Goal: Find specific page/section: Find specific page/section

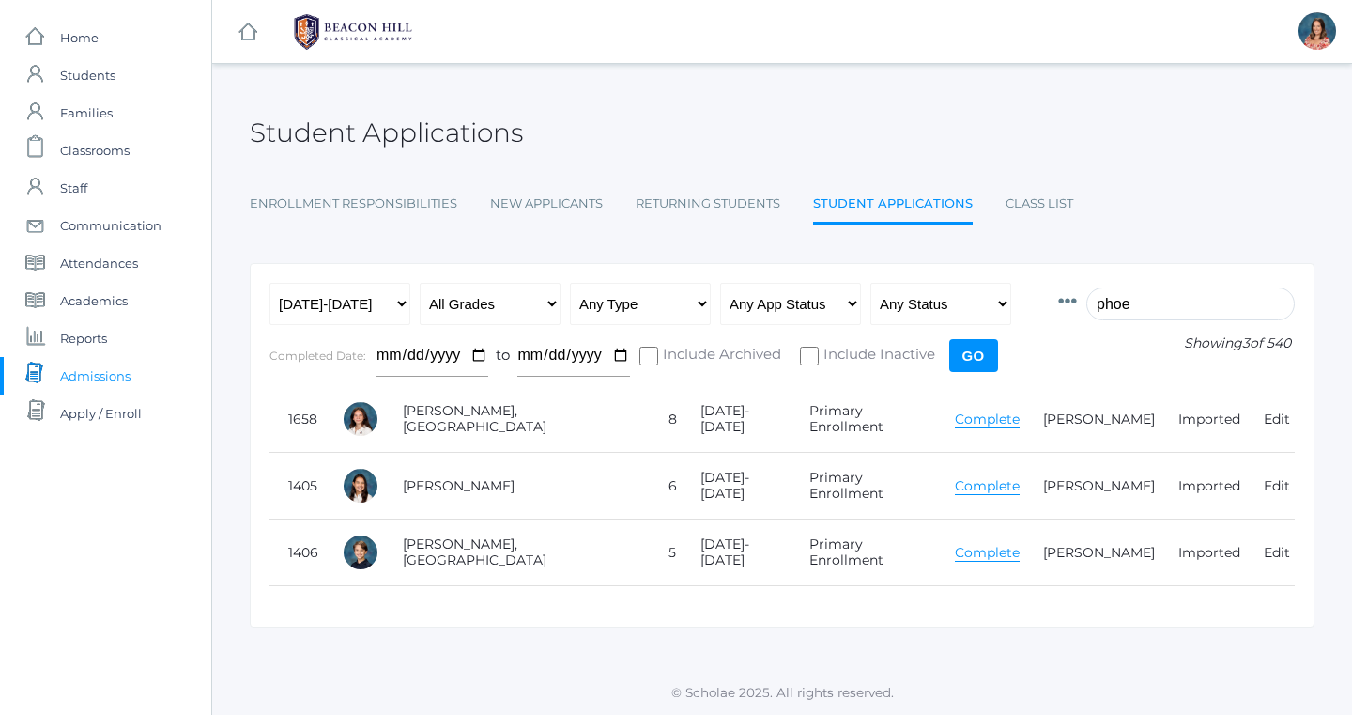
select select "[DATE]-[DATE]"
type input "phoe"
click at [100, 76] on span "Students" at bounding box center [87, 75] width 55 height 38
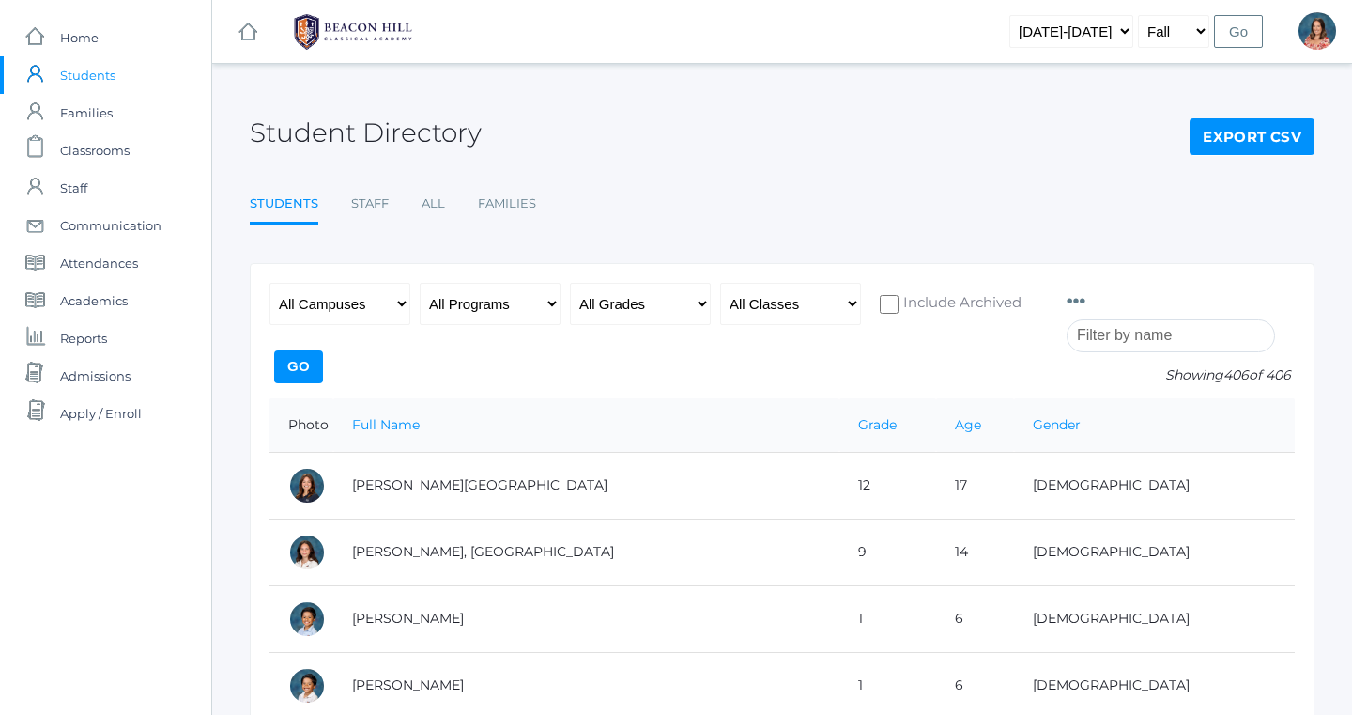
click at [1148, 339] on input "search" at bounding box center [1171, 335] width 208 height 33
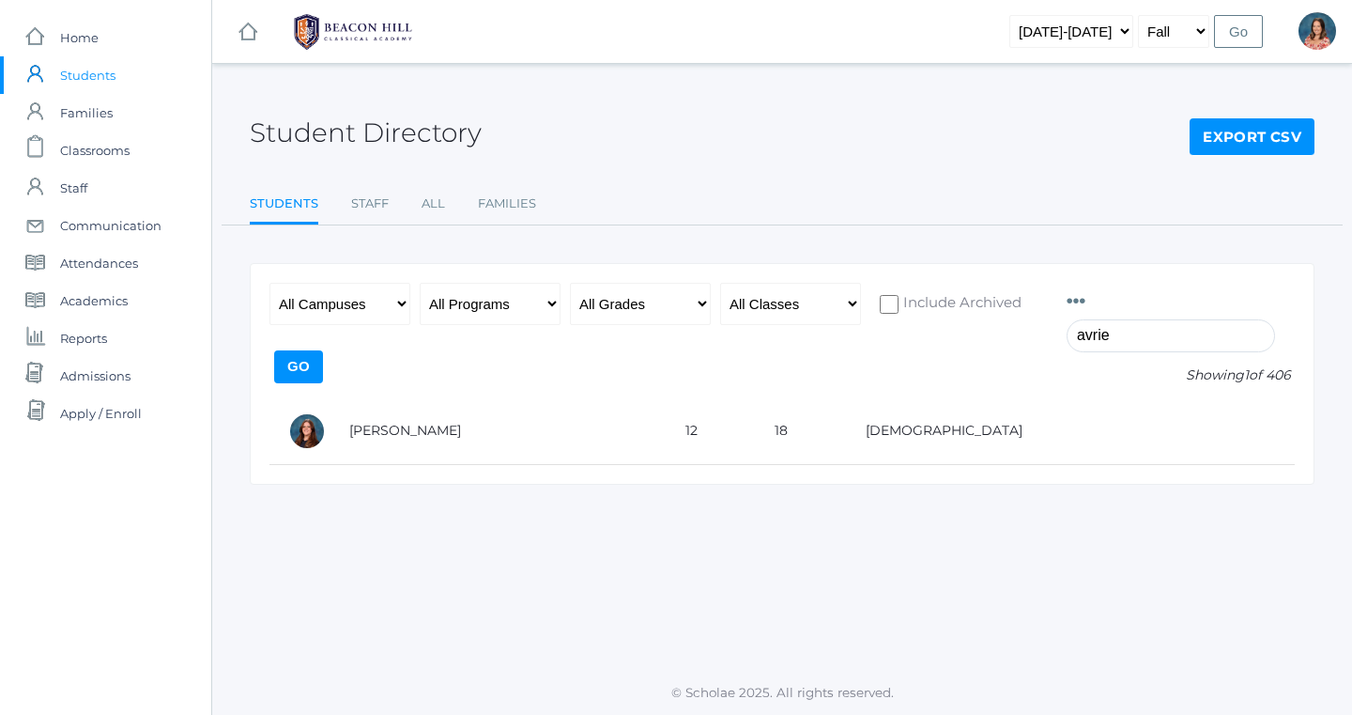
type input "aerie"
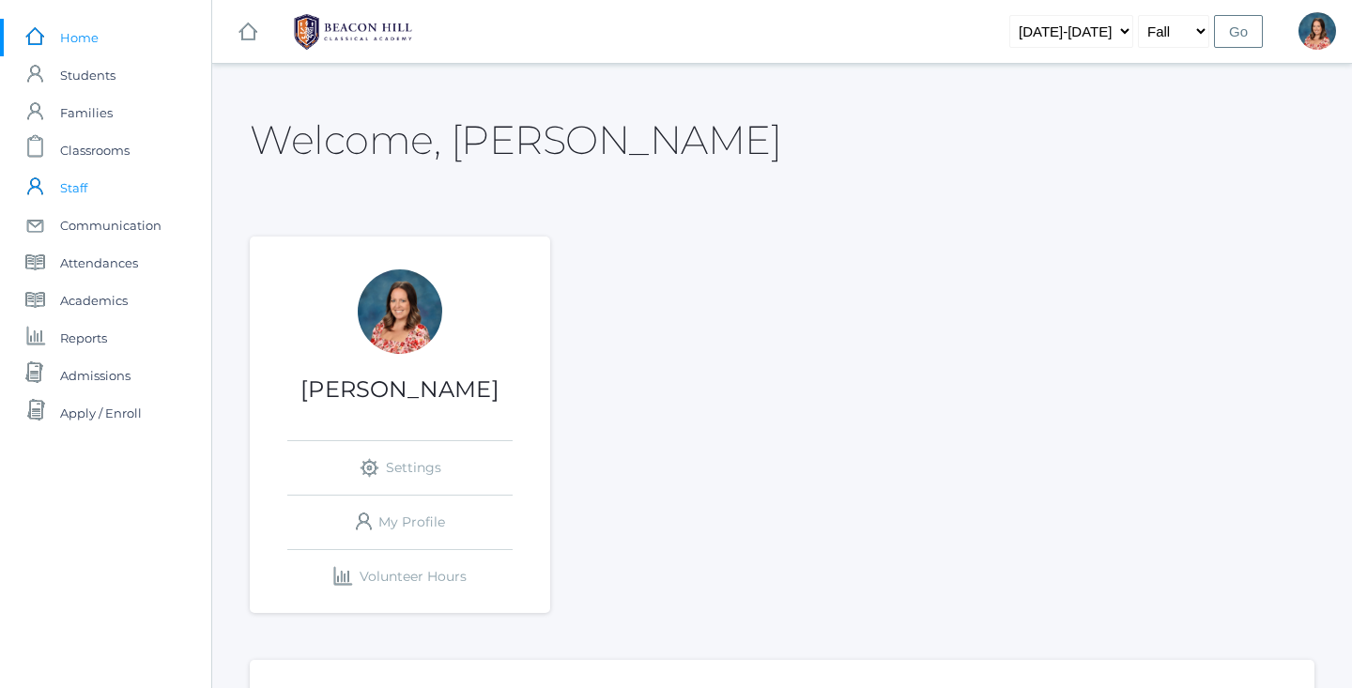
click at [74, 187] on span "Staff" at bounding box center [73, 188] width 27 height 38
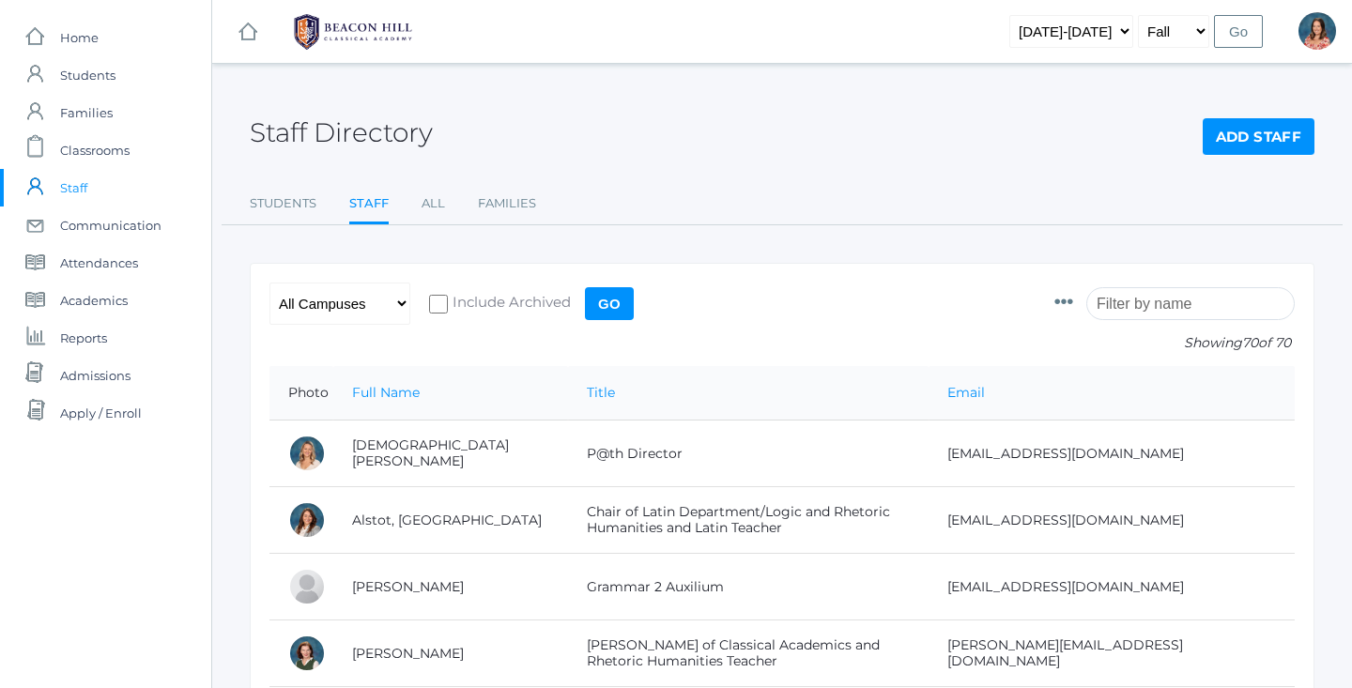
click at [1154, 312] on input "search" at bounding box center [1190, 303] width 208 height 33
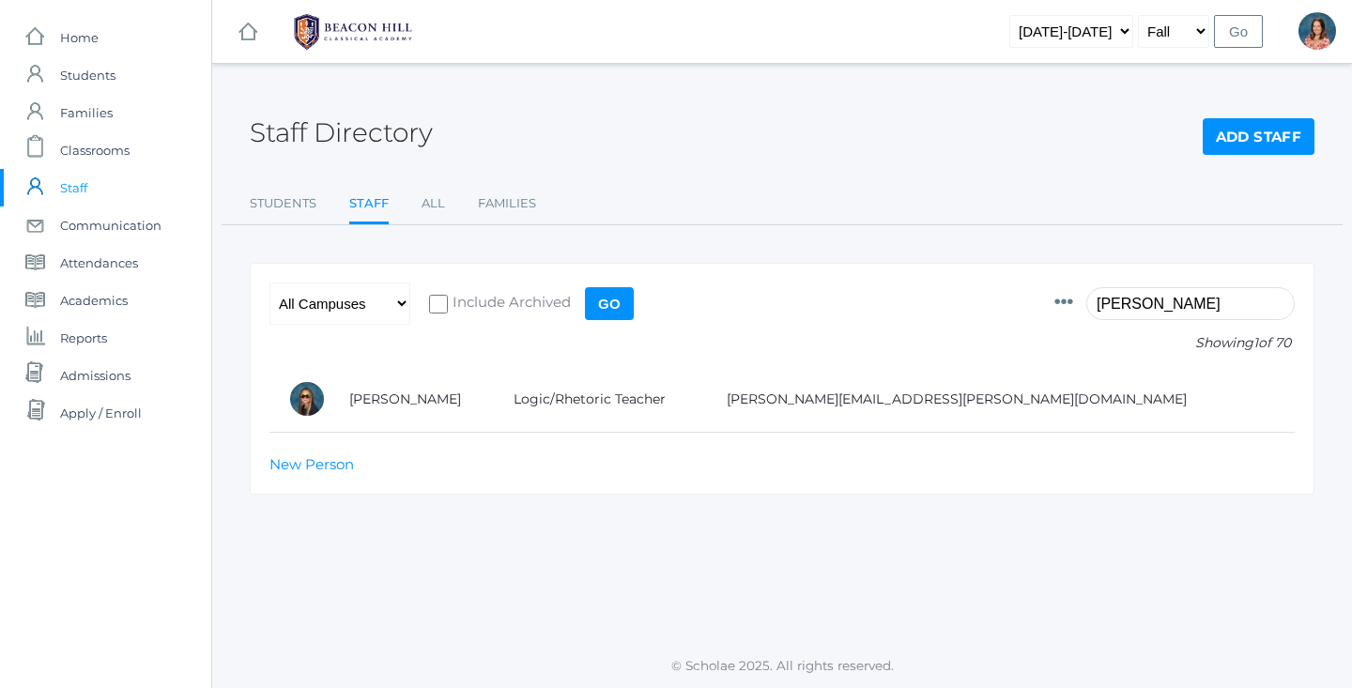
type input "[PERSON_NAME]"
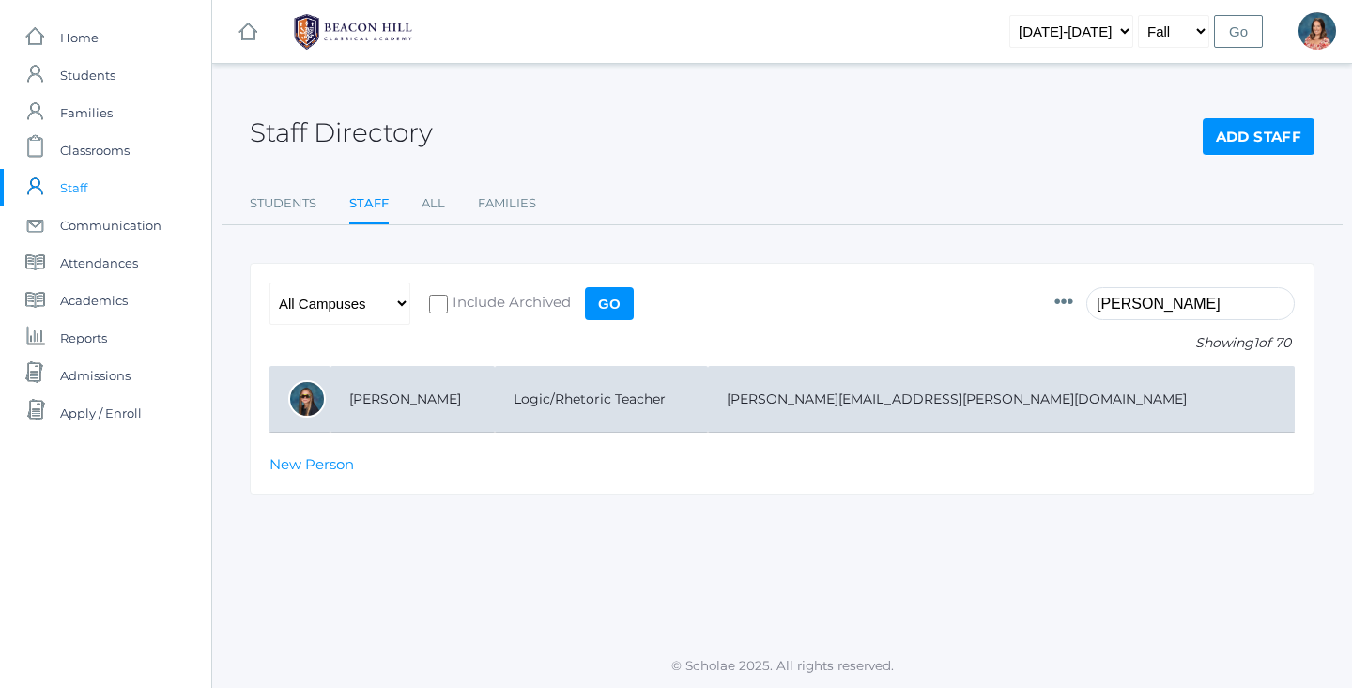
drag, startPoint x: 1154, startPoint y: 311, endPoint x: 827, endPoint y: 408, distance: 341.1
click at [708, 408] on td "Logic/Rhetoric Teacher" at bounding box center [601, 399] width 213 height 67
